Goal: Task Accomplishment & Management: Use online tool/utility

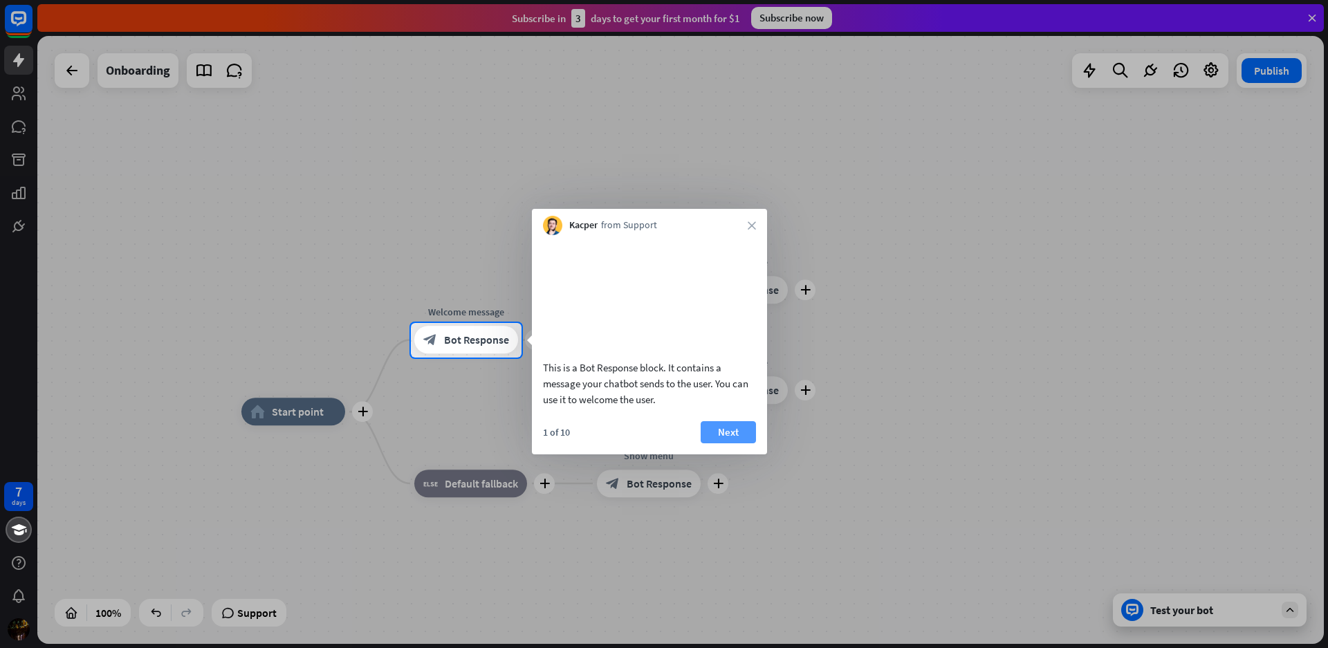
click at [729, 444] on button "Next" at bounding box center [728, 432] width 55 height 22
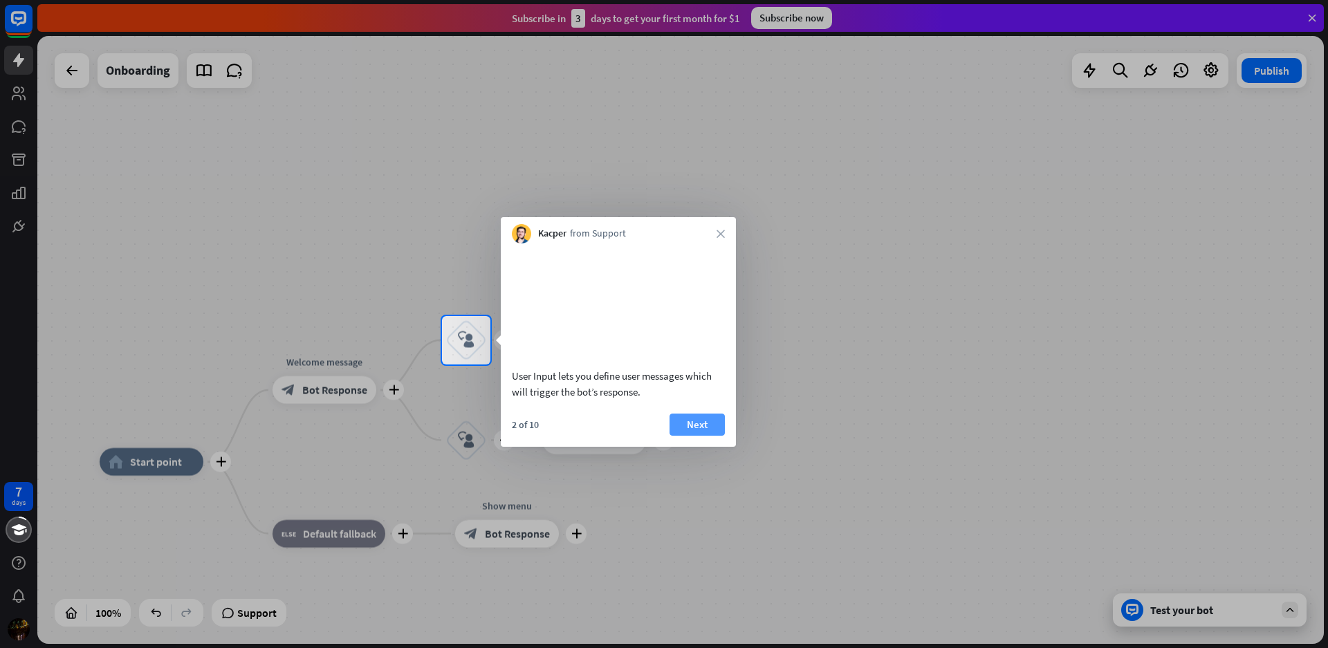
click at [697, 433] on button "Next" at bounding box center [697, 425] width 55 height 22
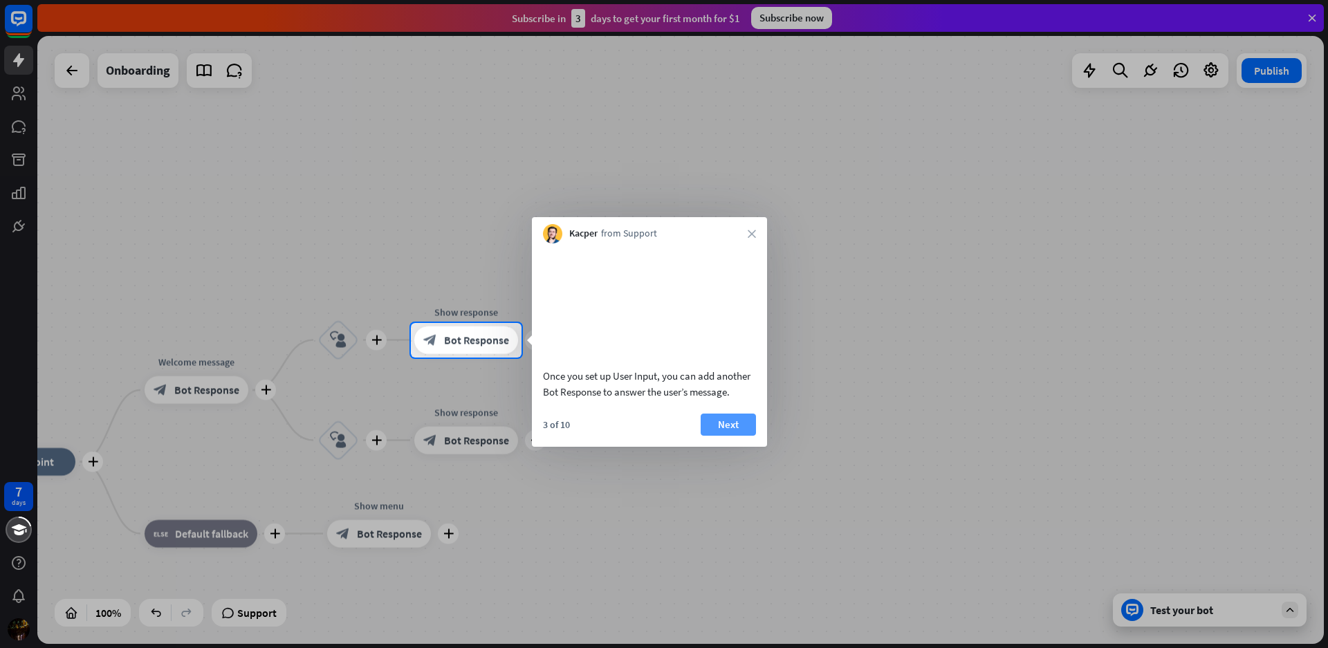
click at [726, 436] on button "Next" at bounding box center [728, 425] width 55 height 22
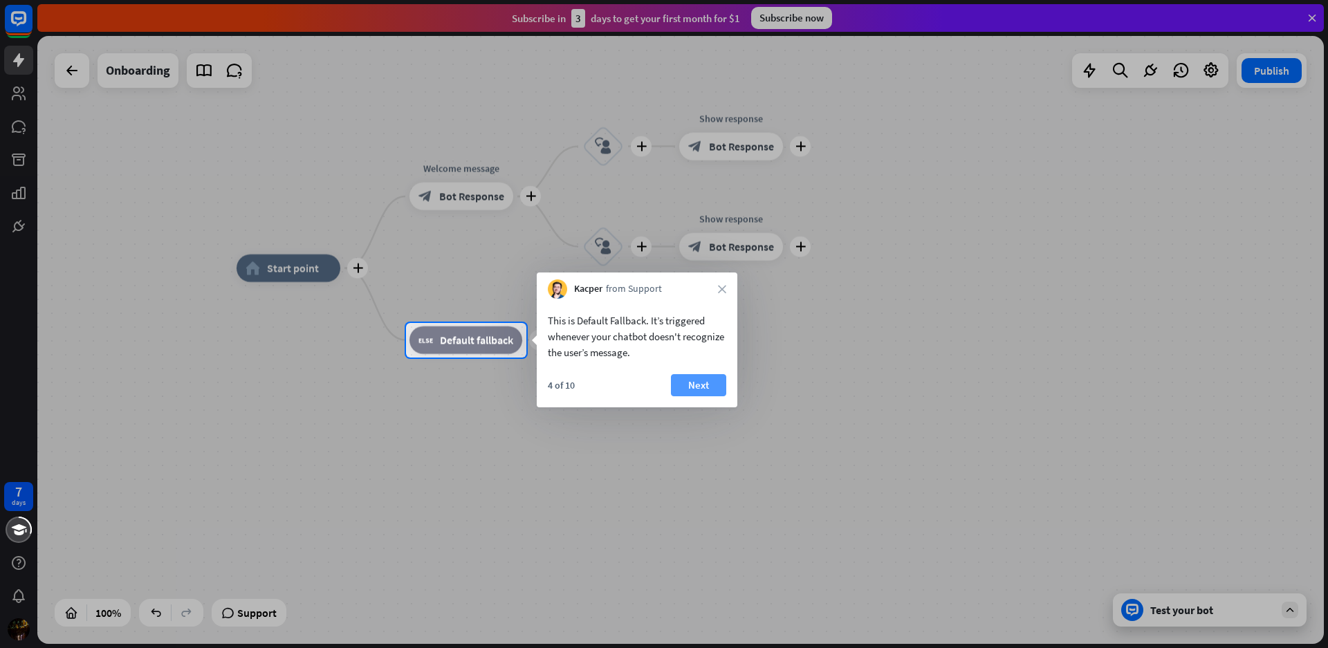
click at [702, 381] on button "Next" at bounding box center [698, 385] width 55 height 22
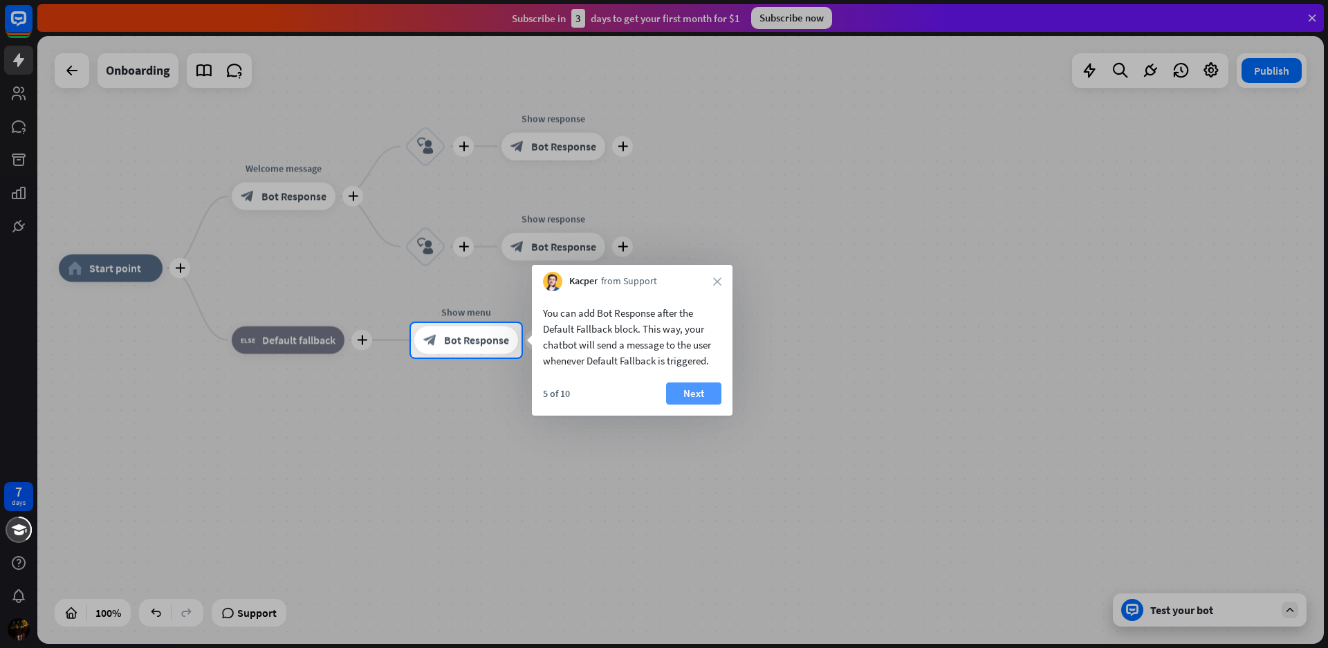
click at [699, 390] on button "Next" at bounding box center [693, 394] width 55 height 22
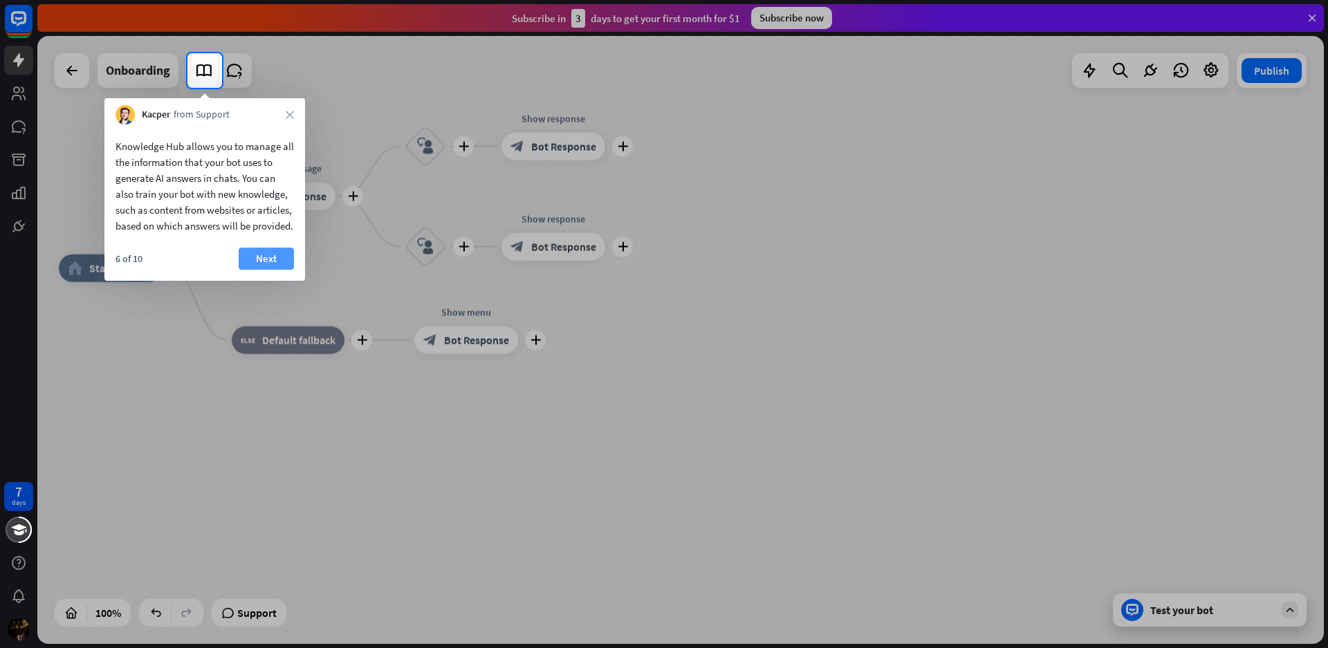
click at [265, 270] on button "Next" at bounding box center [266, 259] width 55 height 22
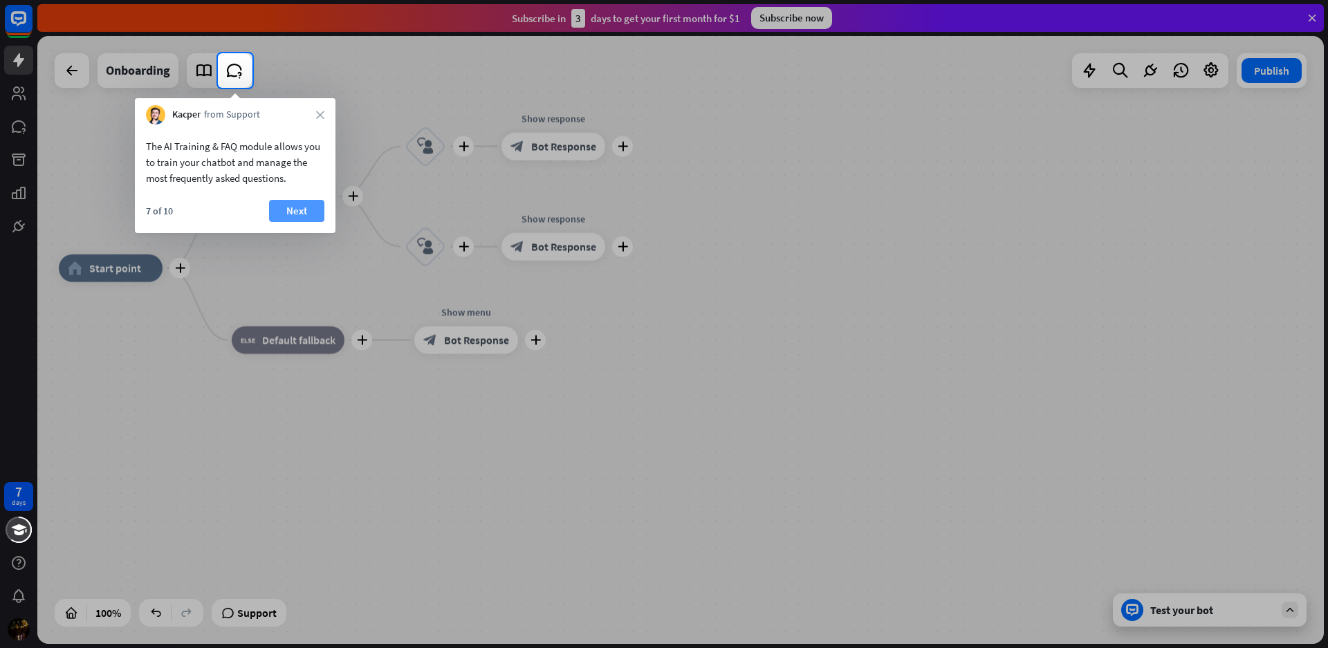
click at [283, 208] on button "Next" at bounding box center [296, 211] width 55 height 22
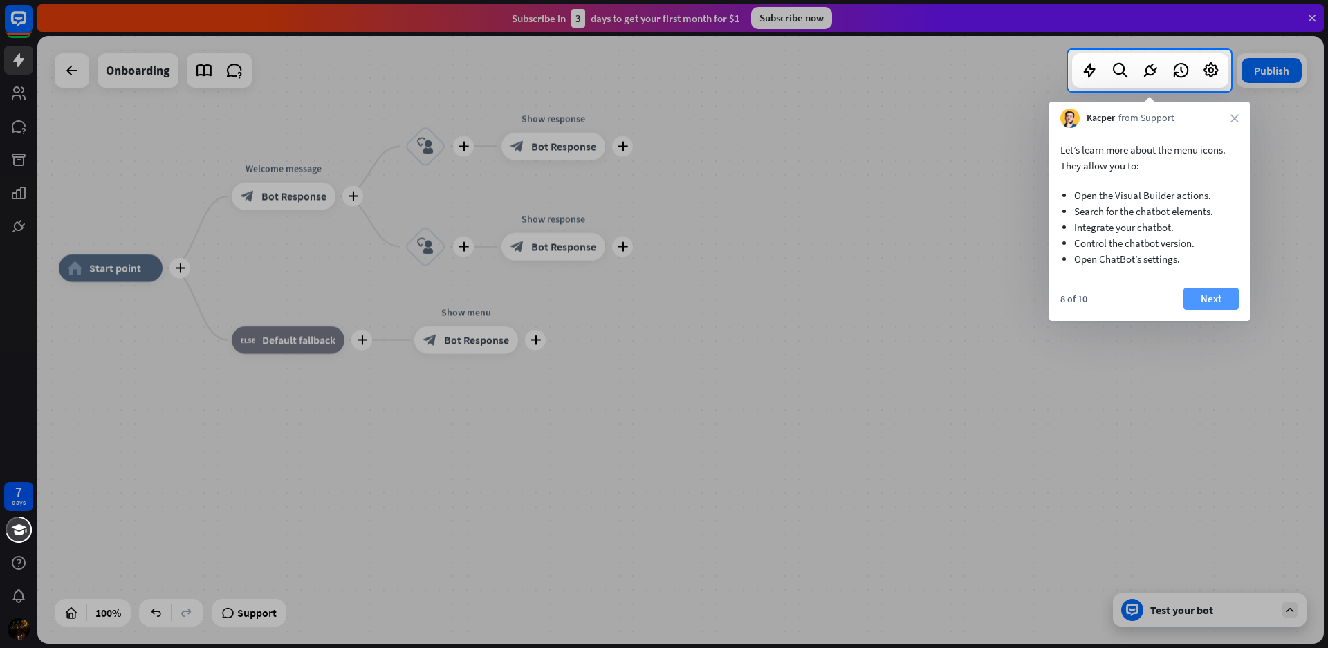
click at [1205, 297] on button "Next" at bounding box center [1211, 299] width 55 height 22
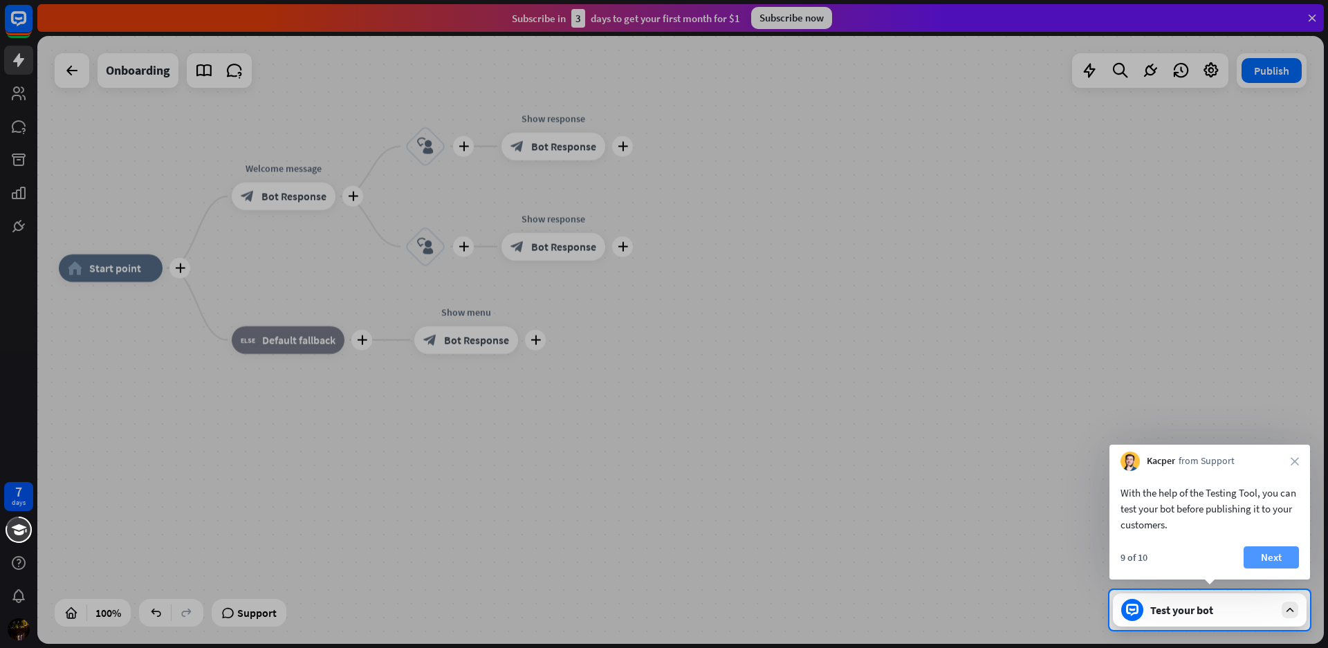
click at [1269, 556] on button "Next" at bounding box center [1271, 558] width 55 height 22
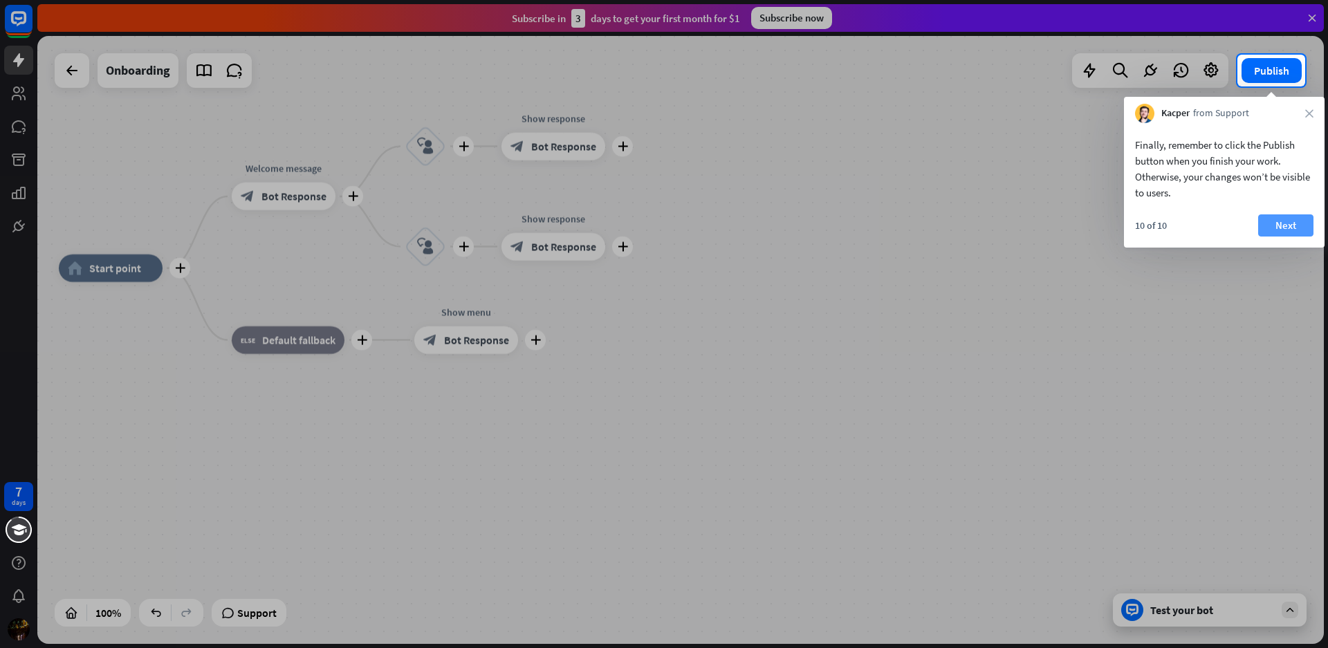
click at [1277, 228] on button "Next" at bounding box center [1286, 225] width 55 height 22
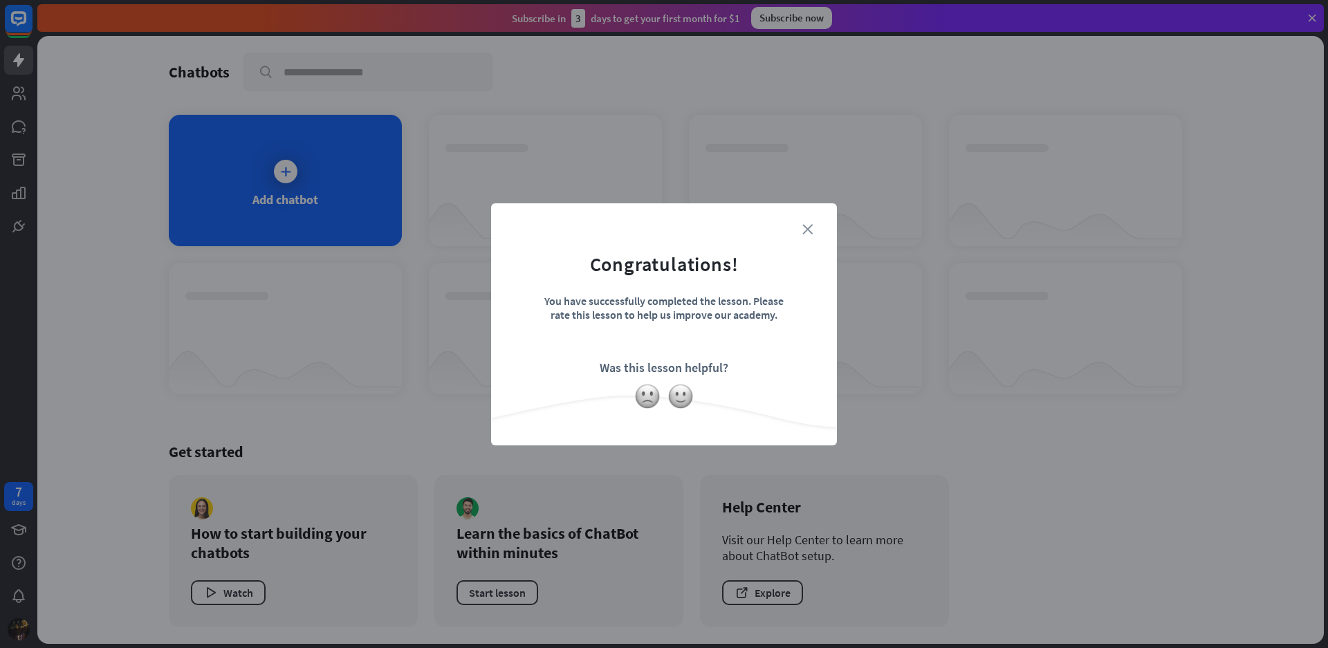
click at [804, 232] on icon "close" at bounding box center [808, 229] width 10 height 10
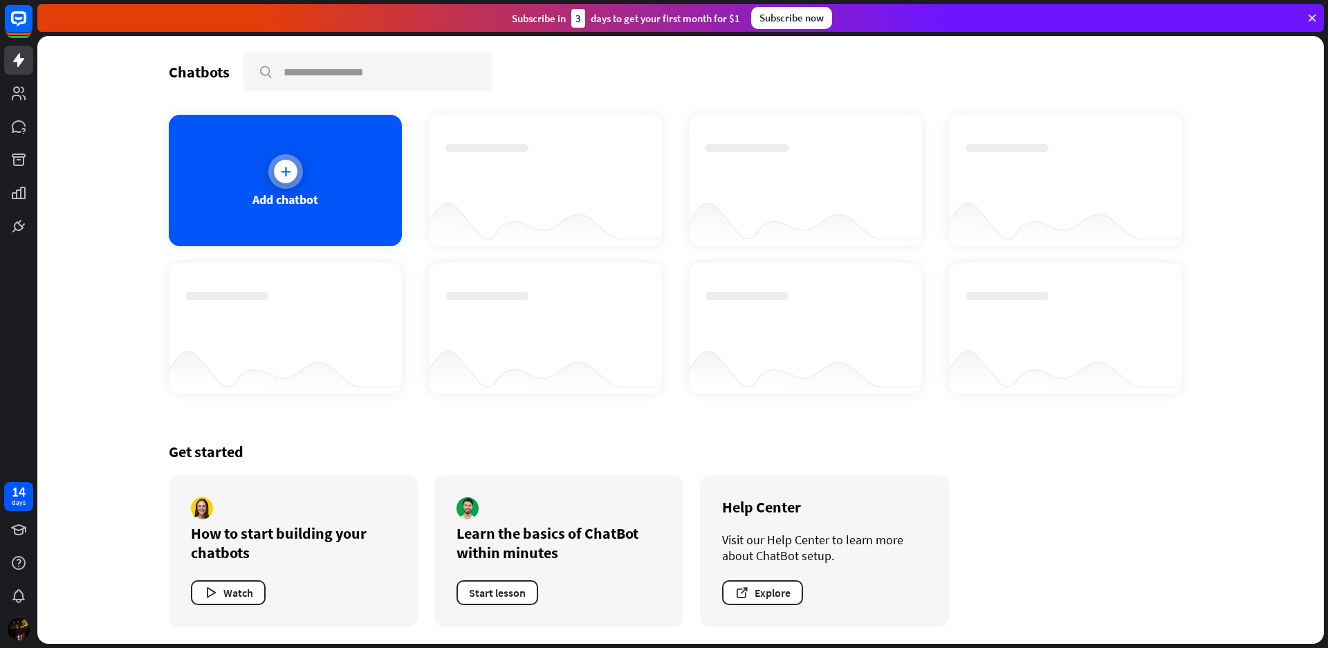
click at [290, 167] on icon at bounding box center [286, 172] width 14 height 14
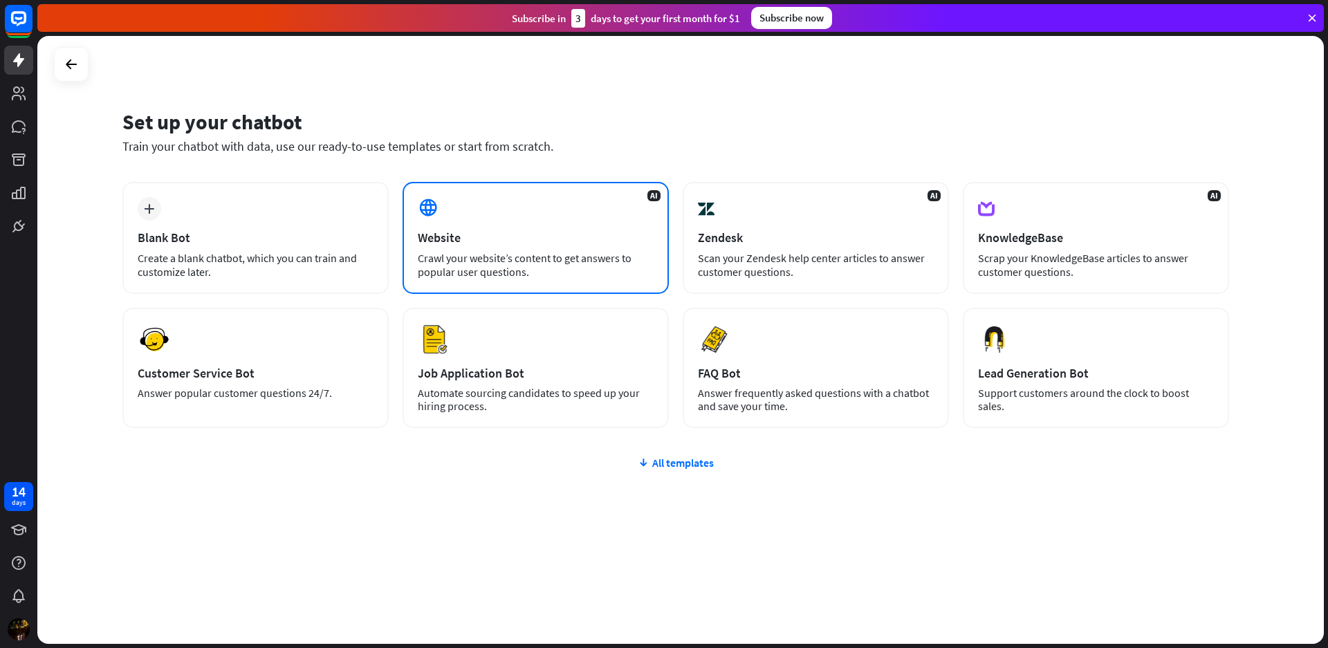
click at [486, 255] on div "Crawl your website’s content to get answers to popular user questions." at bounding box center [536, 265] width 236 height 28
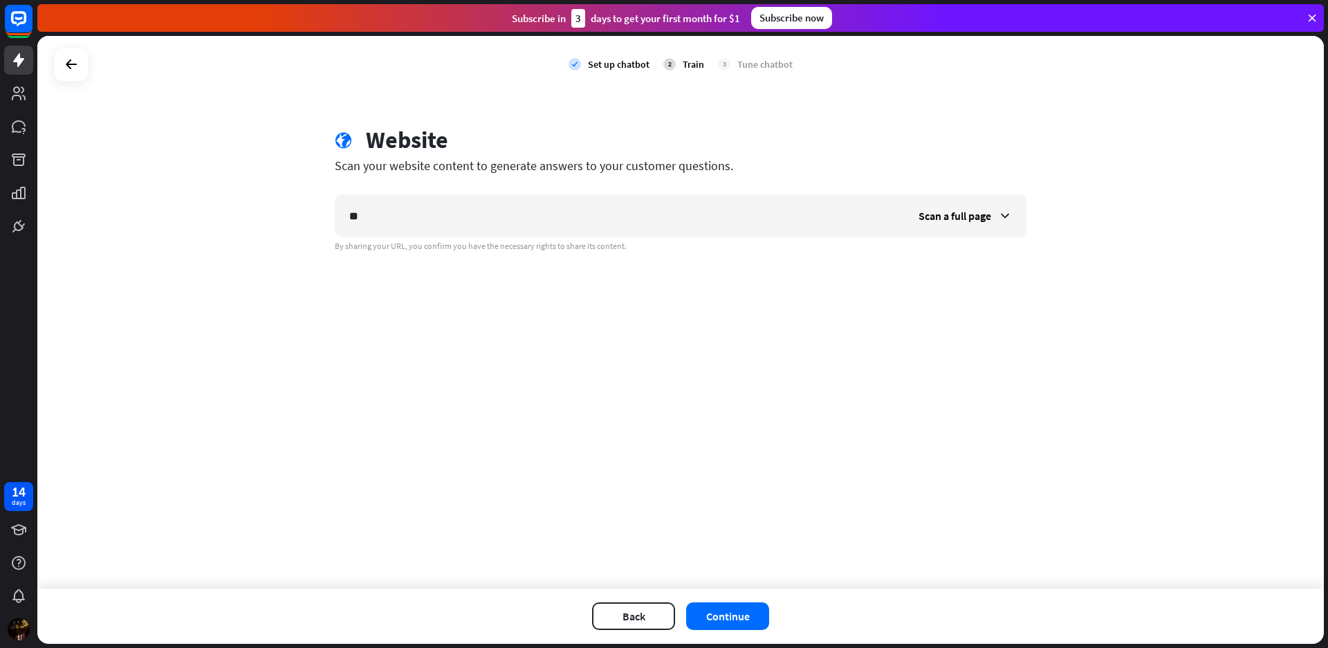
type input "*"
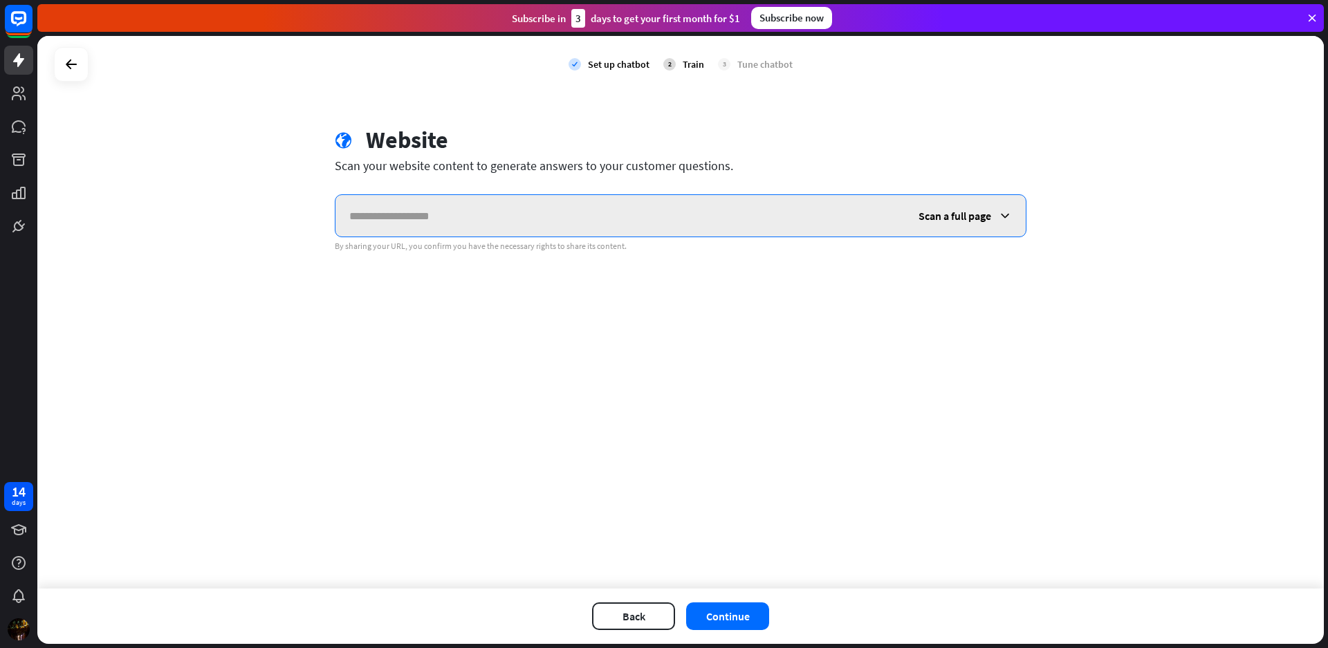
paste input "**********"
type input "**********"
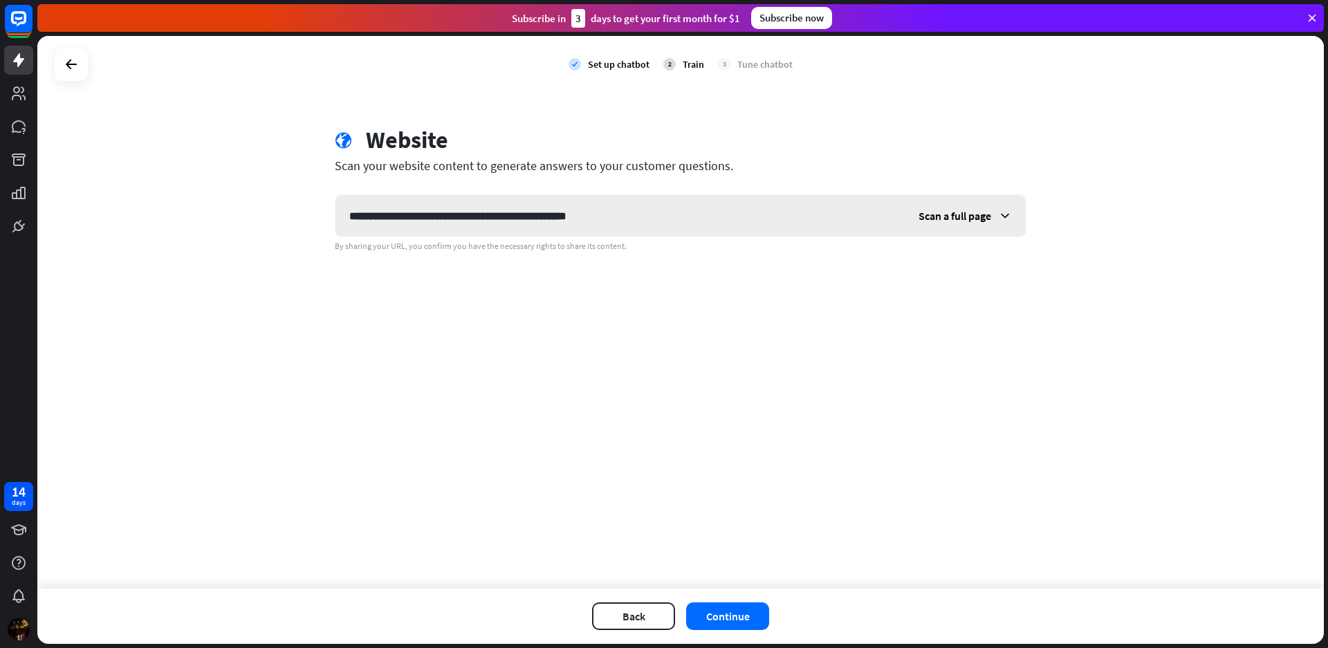
click at [940, 219] on span "Scan a full page" at bounding box center [955, 216] width 73 height 14
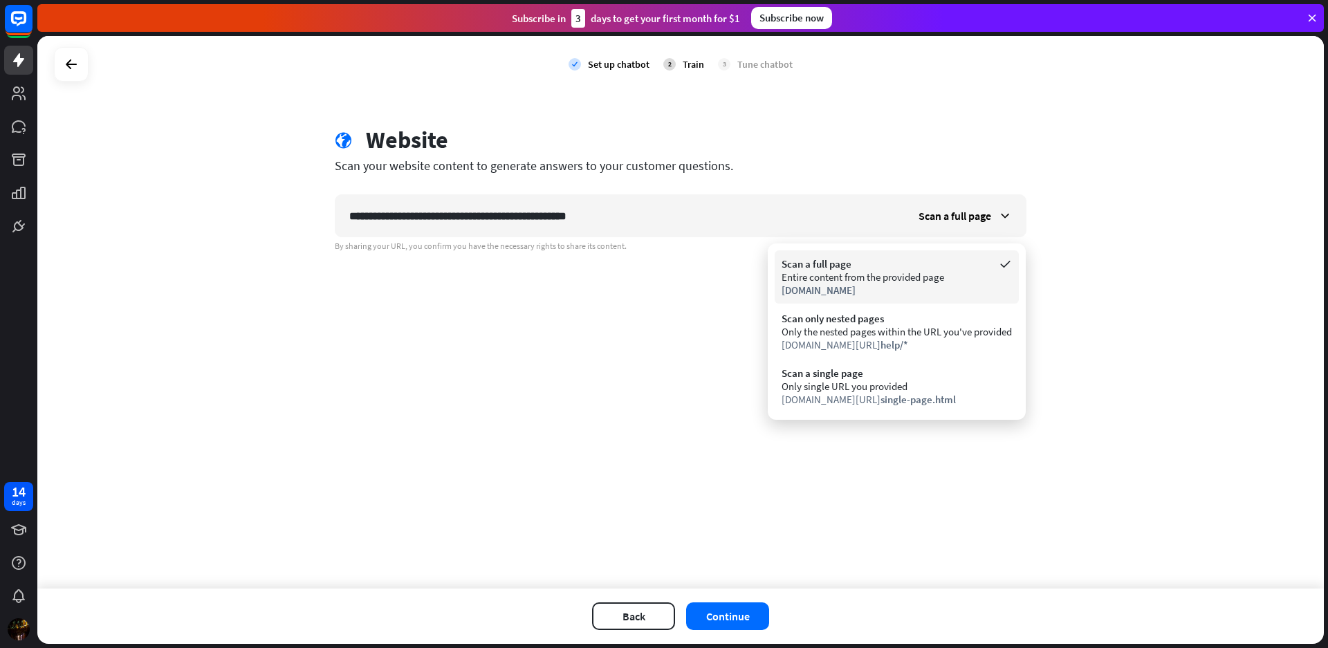
click at [826, 276] on div "Entire content from the provided page" at bounding box center [897, 277] width 230 height 13
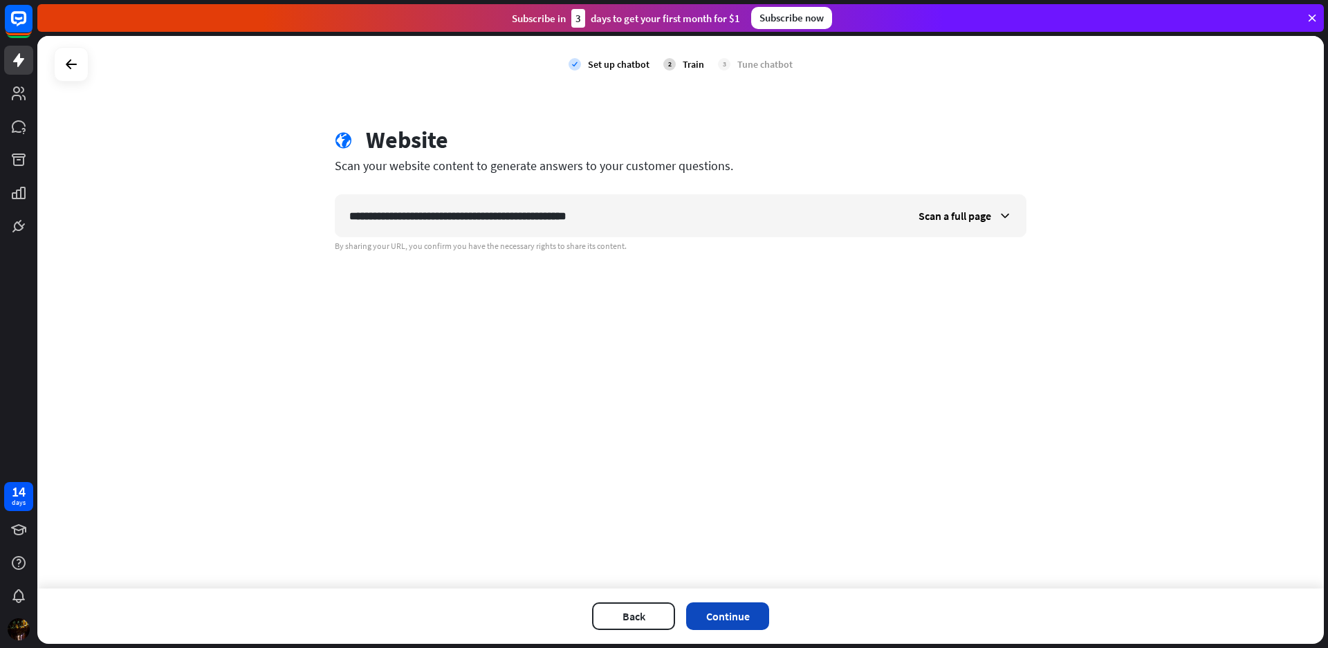
click at [726, 614] on button "Continue" at bounding box center [727, 617] width 83 height 28
